Goal: Transaction & Acquisition: Purchase product/service

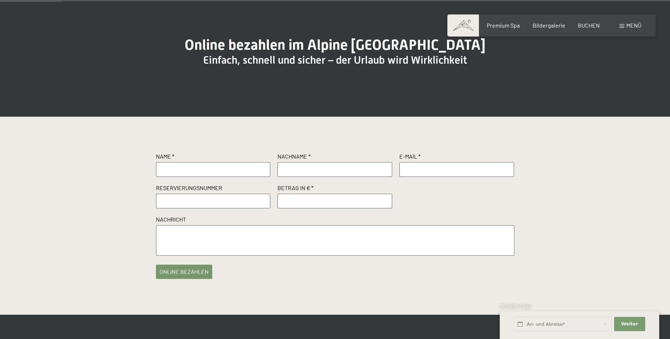
scroll to position [73, 0]
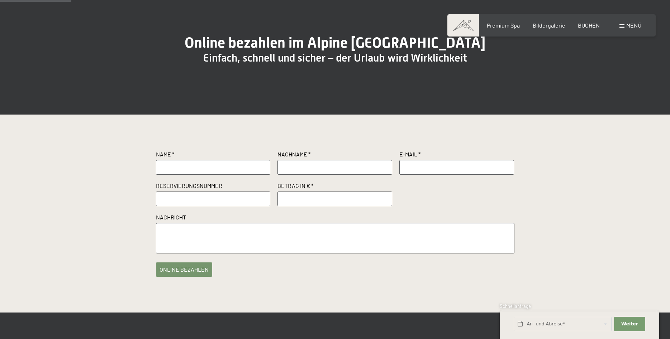
paste input "R69816/2024"
type input "R69816/2024"
click at [176, 175] on input "text" at bounding box center [213, 167] width 115 height 14
type input "Trelle"
type input "Markus"
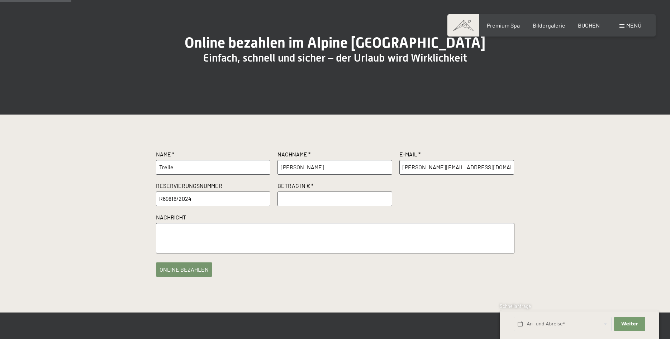
type input "markus.trelle@gmx.net"
click at [303, 206] on input "number" at bounding box center [334, 199] width 115 height 14
type input "1000"
click at [194, 275] on button "online bezahlen" at bounding box center [184, 268] width 56 height 14
